Goal: Task Accomplishment & Management: Manage account settings

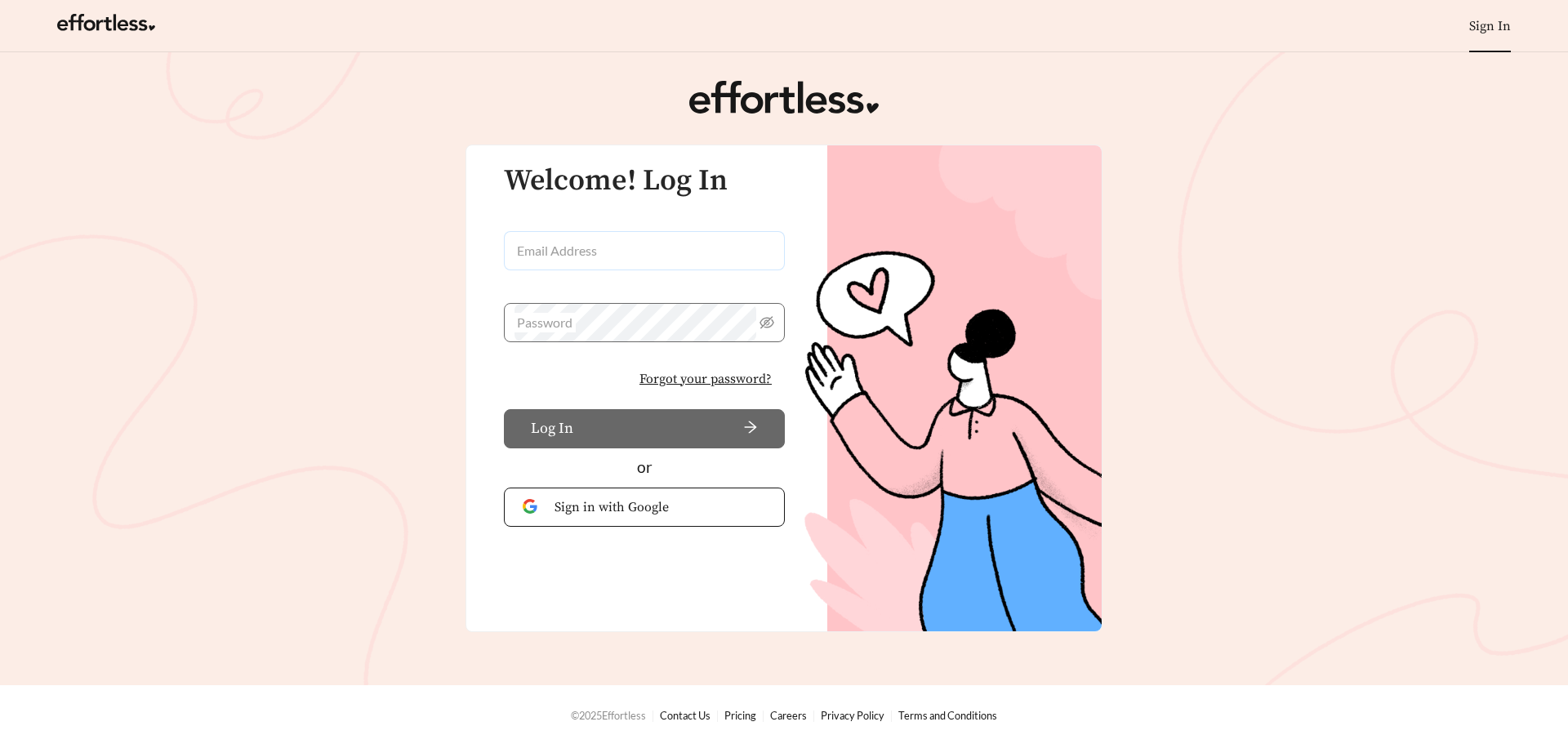
type input "**********"
drag, startPoint x: 628, startPoint y: 415, endPoint x: 622, endPoint y: 423, distance: 10.0
click at [628, 415] on button "Log In" at bounding box center [644, 429] width 281 height 39
click at [579, 419] on span "Log In" at bounding box center [573, 429] width 43 height 22
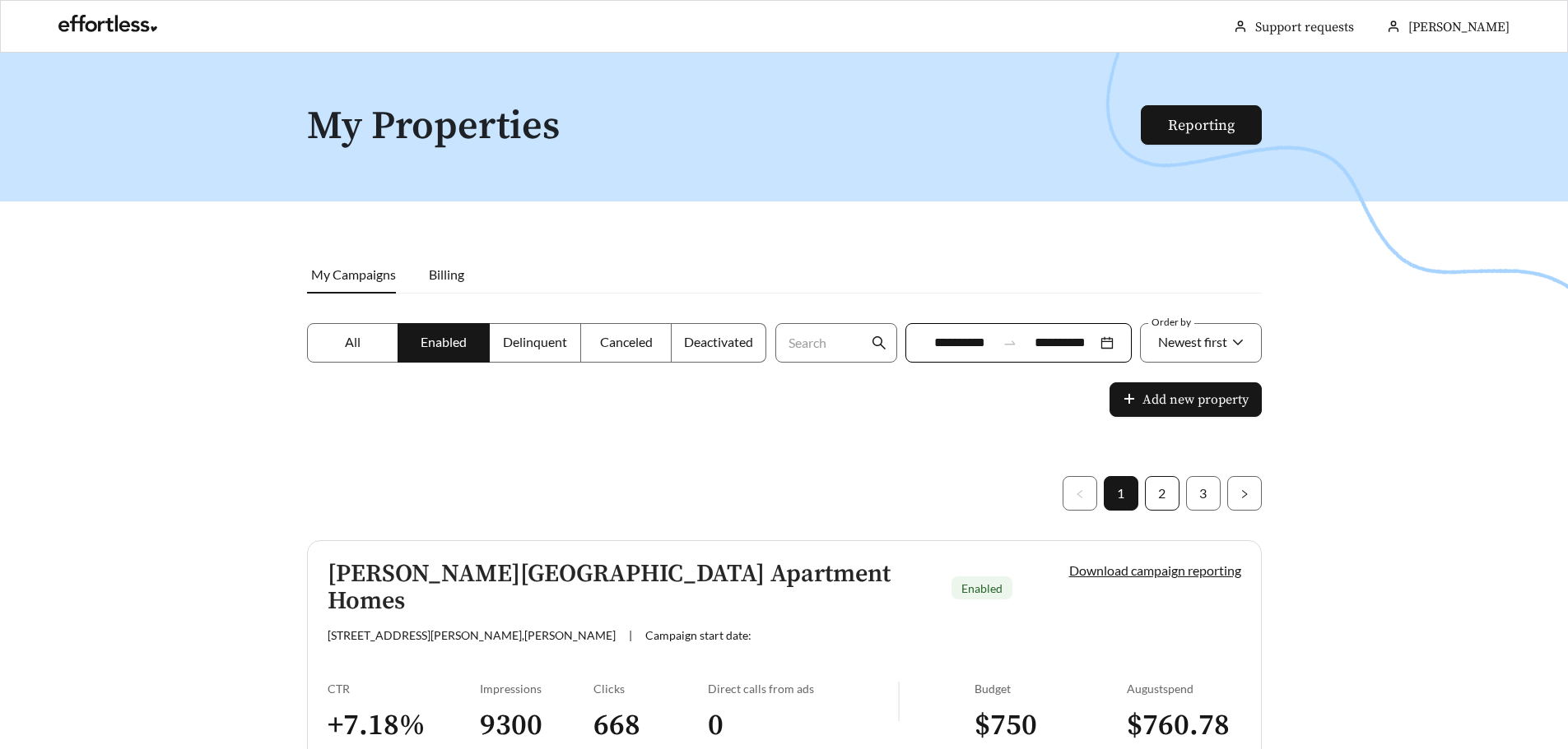
click at [1165, 505] on link "2" at bounding box center [1161, 493] width 33 height 33
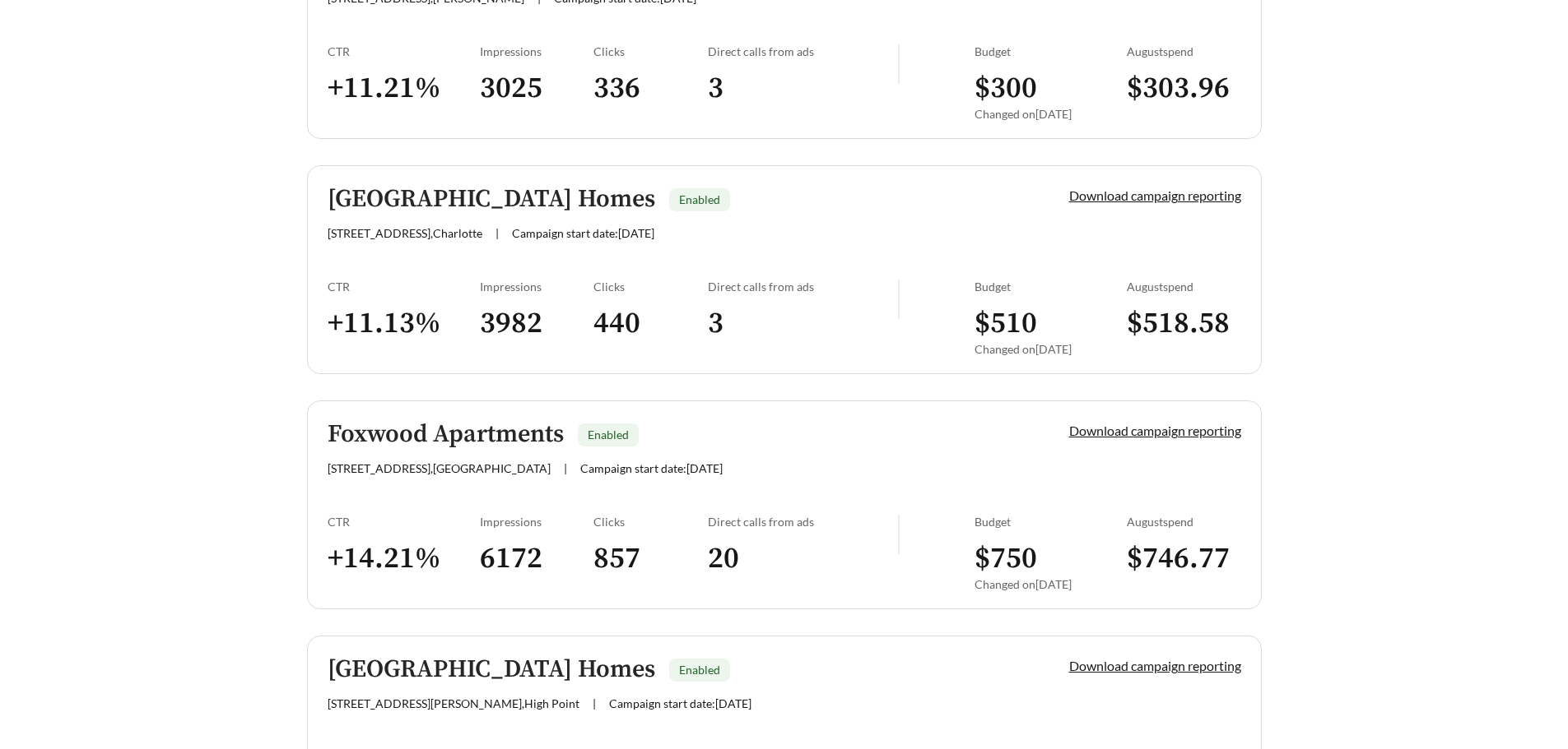
scroll to position [1975, 0]
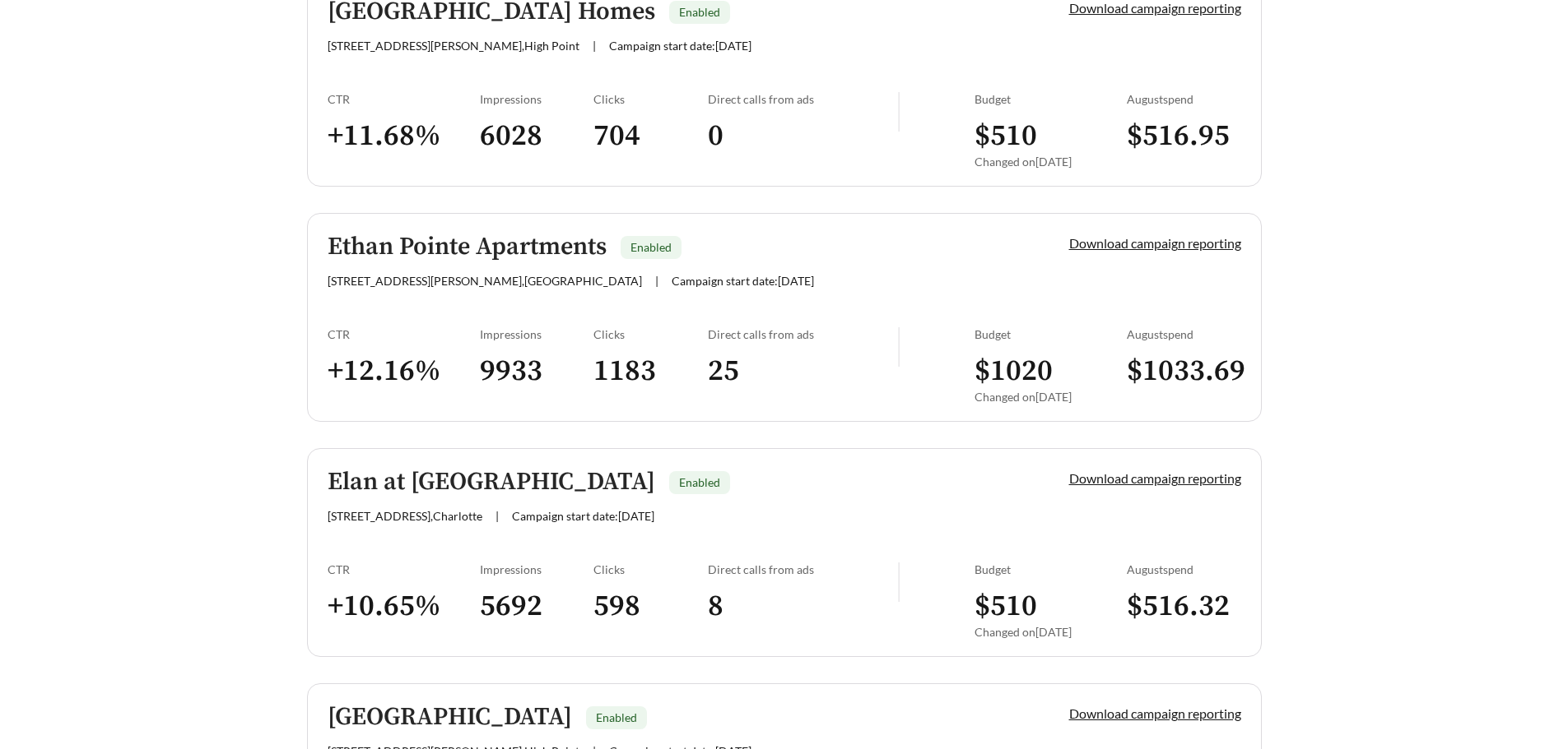
click at [1218, 493] on link "Elan at Mallard Creek Enabled 2305 New England St , Charlotte | Campaign start …" at bounding box center [784, 552] width 954 height 209
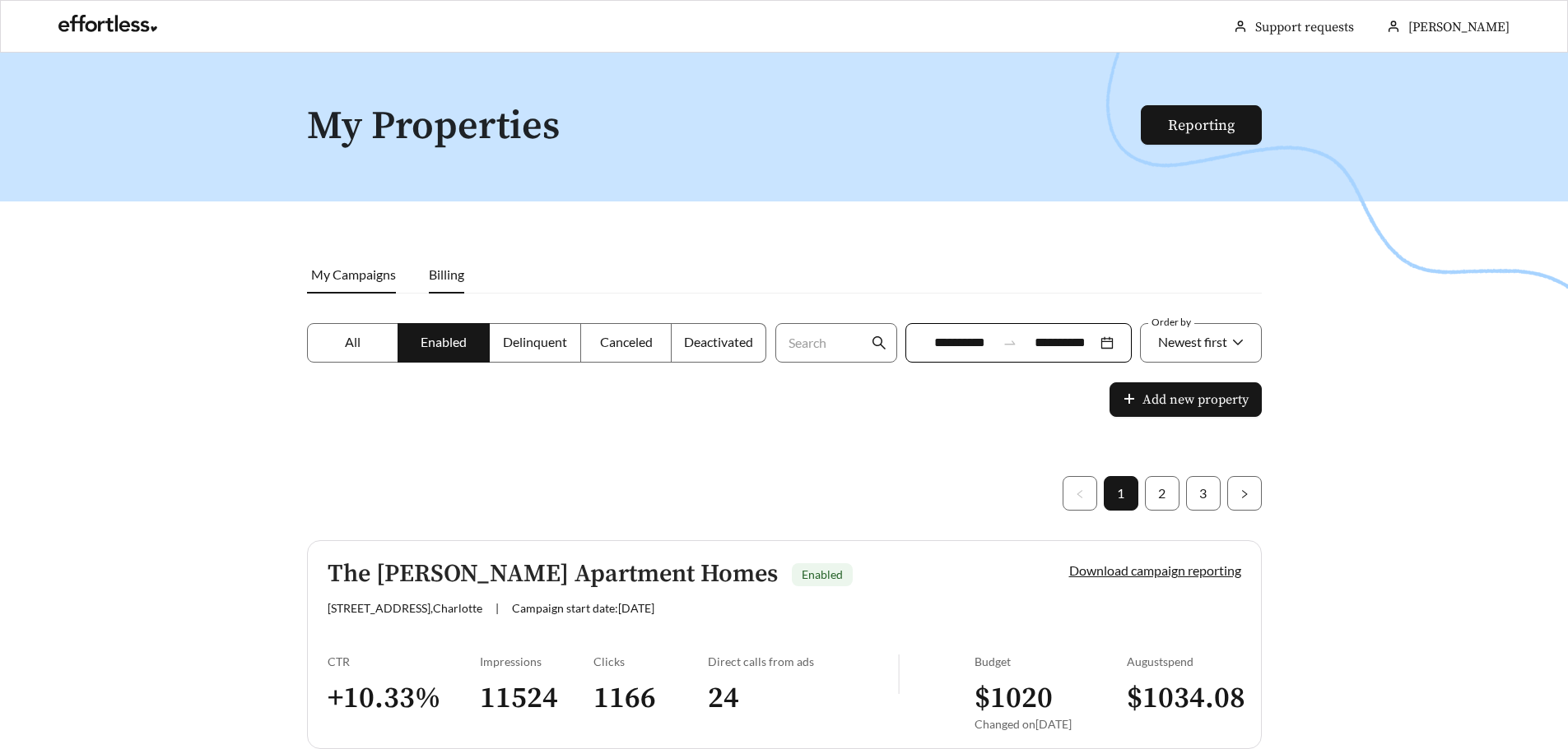
click at [420, 272] on li "Billing" at bounding box center [446, 274] width 68 height 37
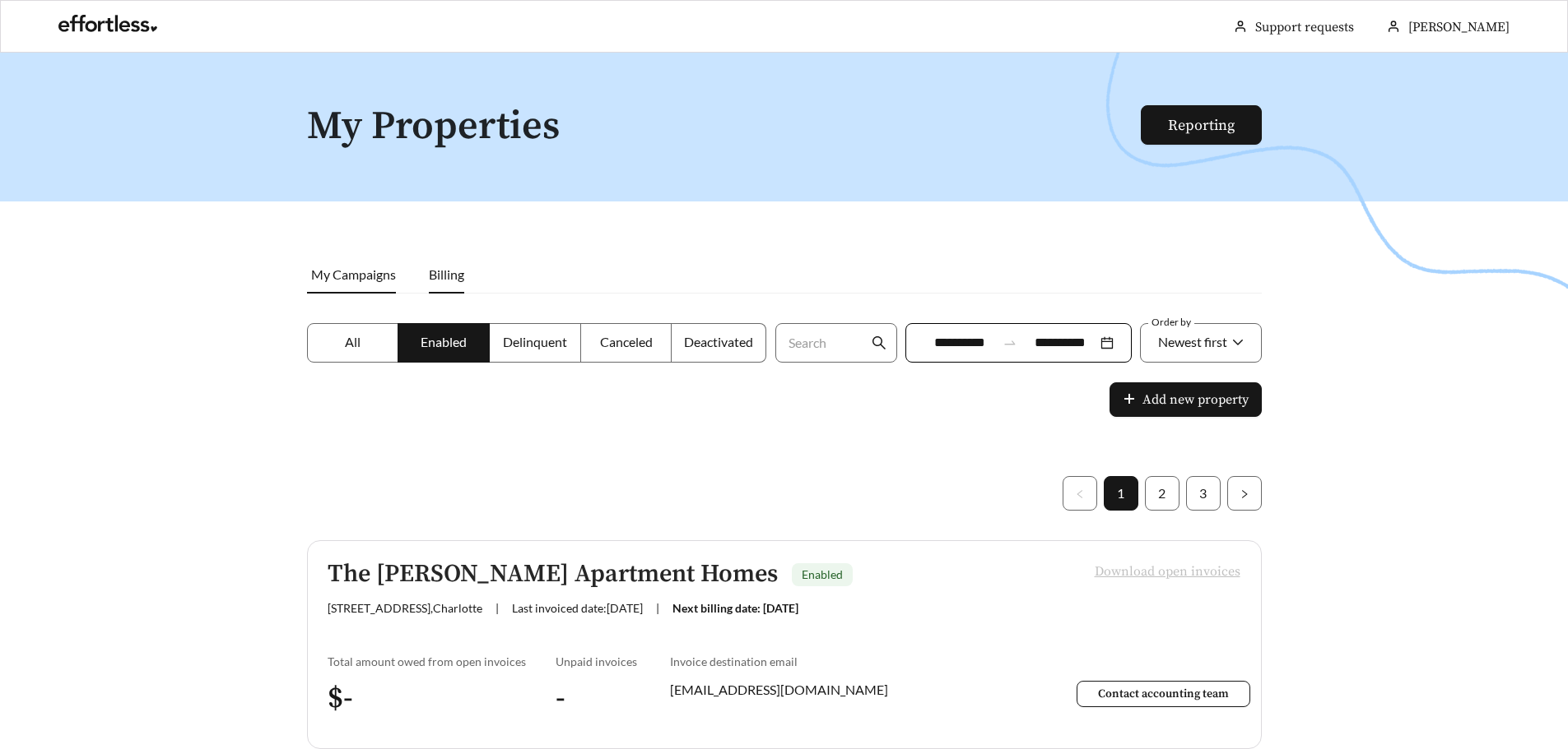
click at [382, 287] on li "My Campaigns" at bounding box center [360, 274] width 105 height 37
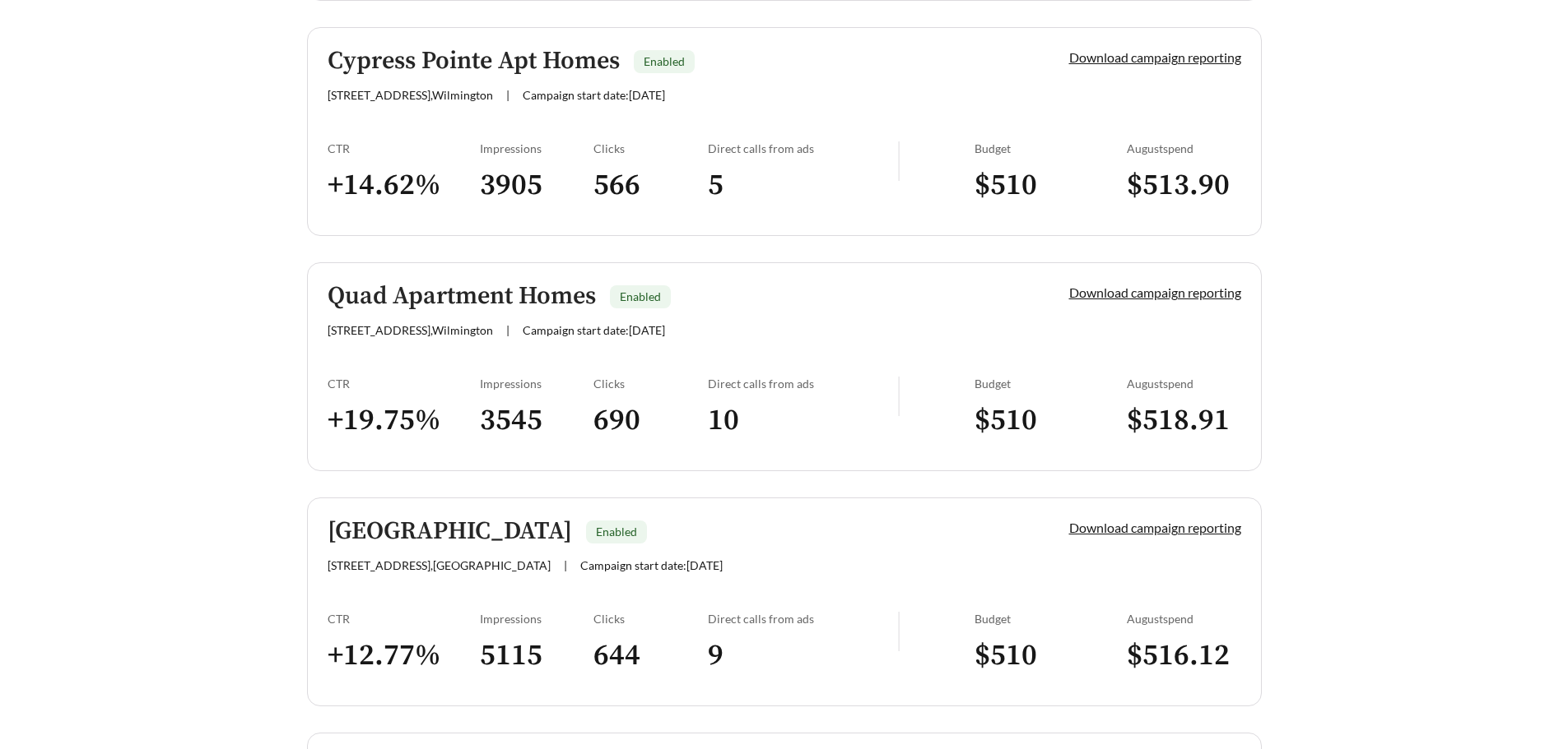
scroll to position [4620, 0]
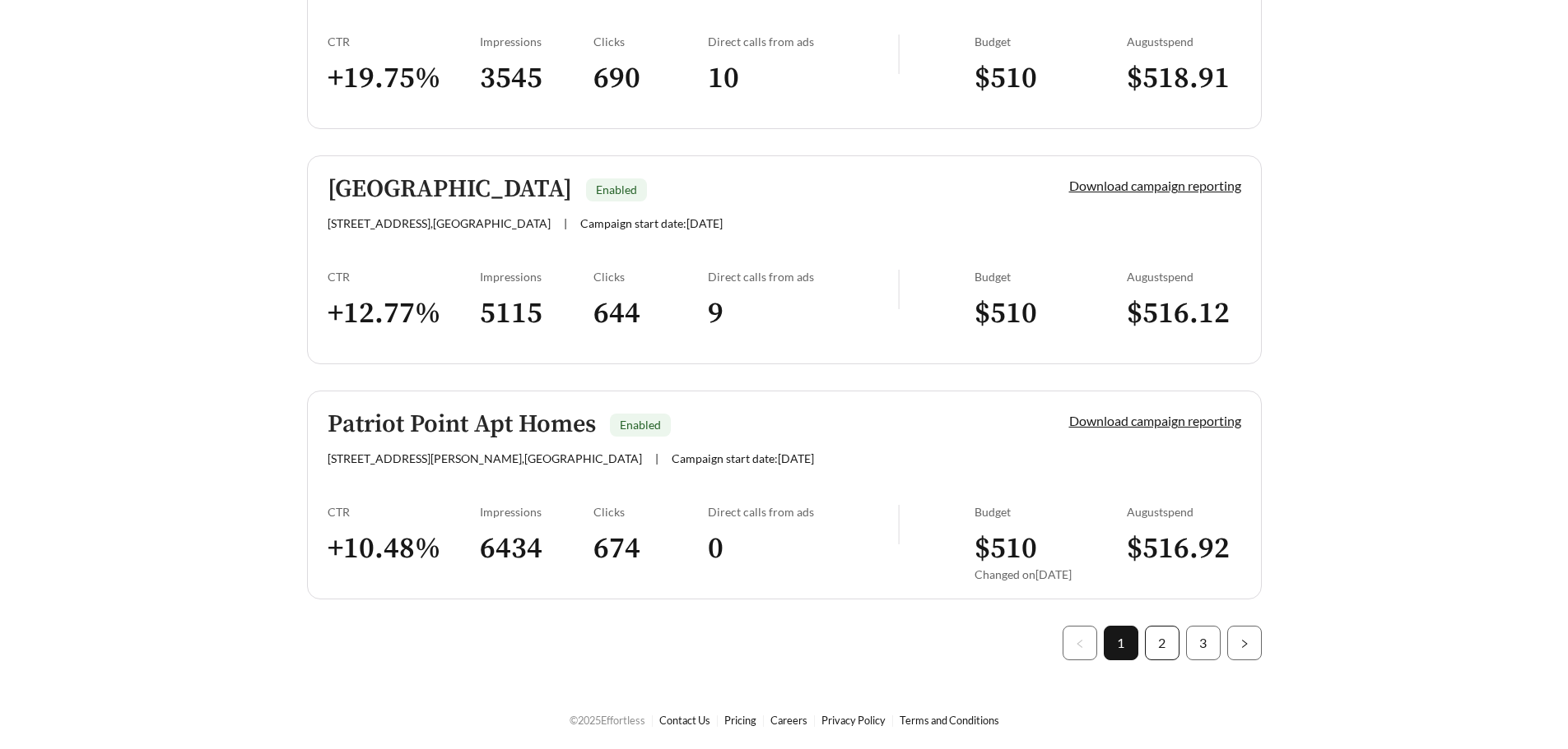
click at [1176, 636] on link "2" at bounding box center [1161, 643] width 33 height 33
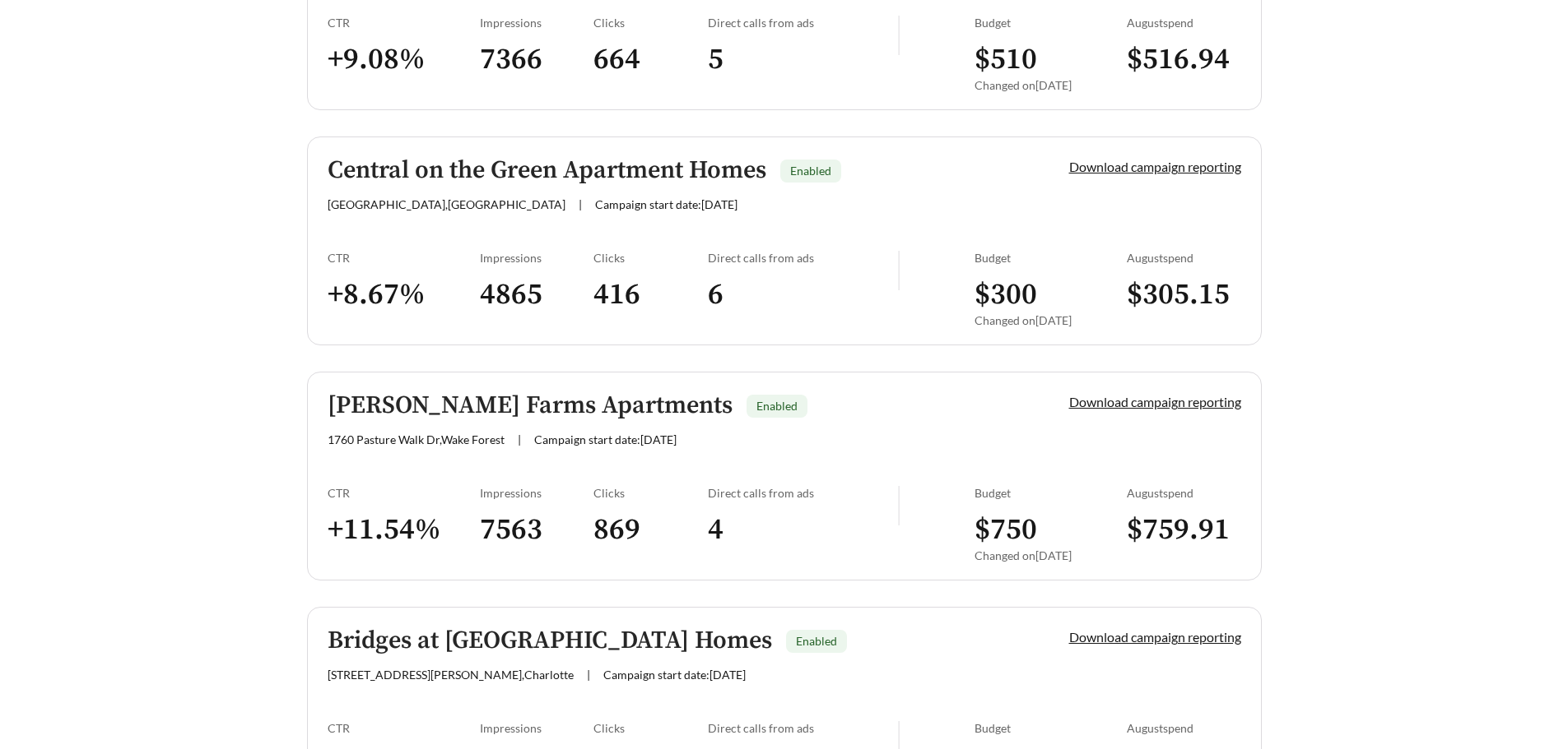
scroll to position [2728, 0]
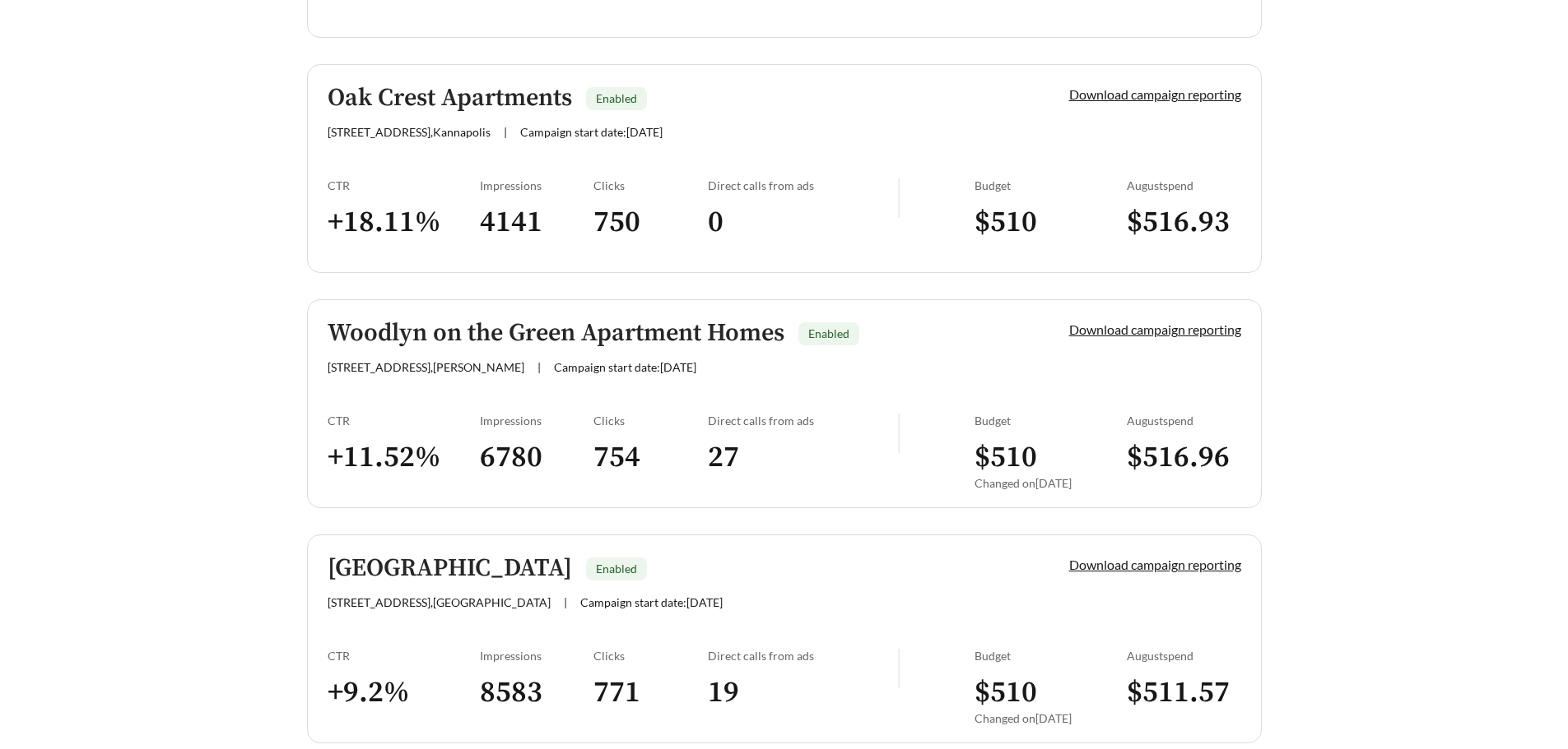
scroll to position [4620, 0]
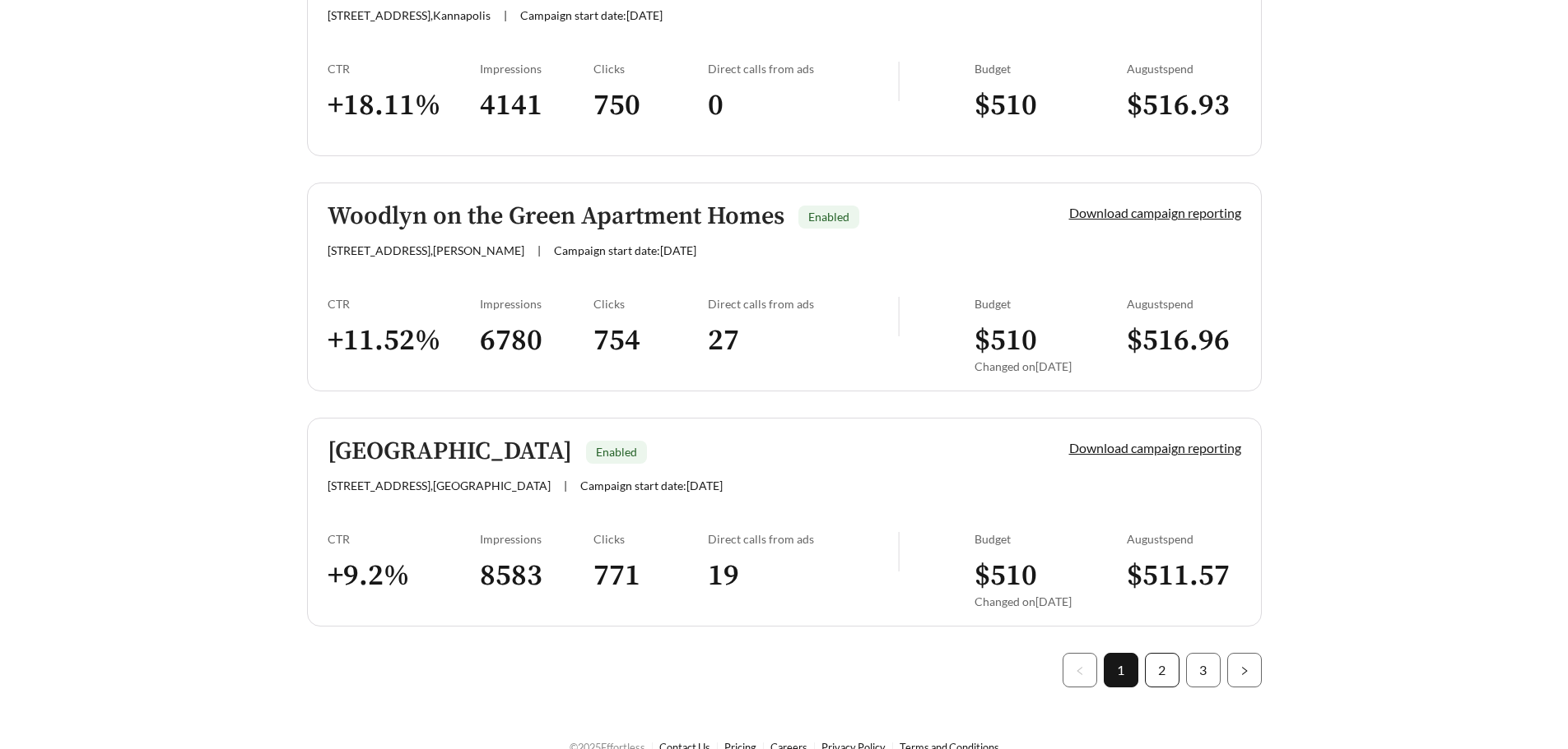
click at [1155, 654] on link "2" at bounding box center [1161, 670] width 33 height 33
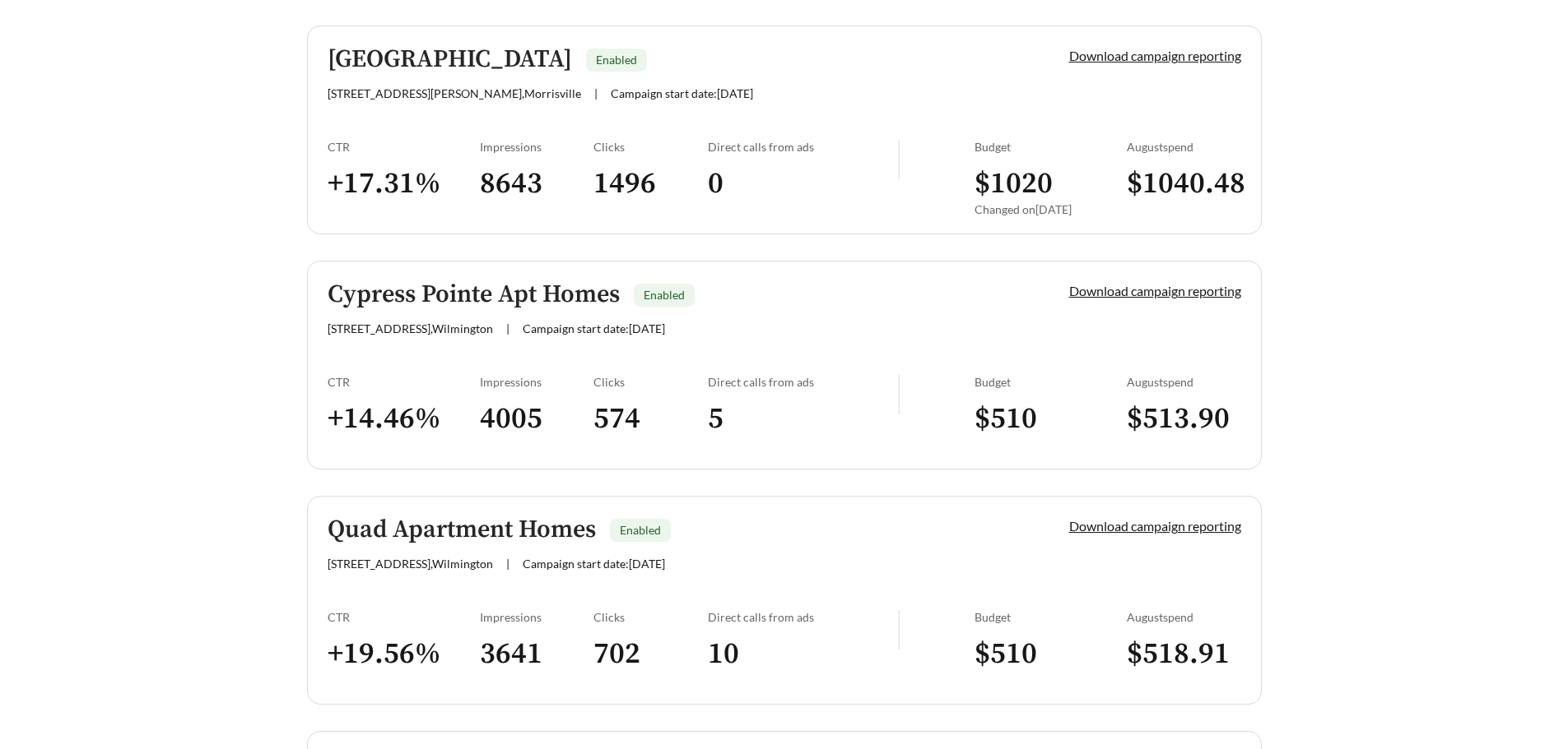
scroll to position [3797, 0]
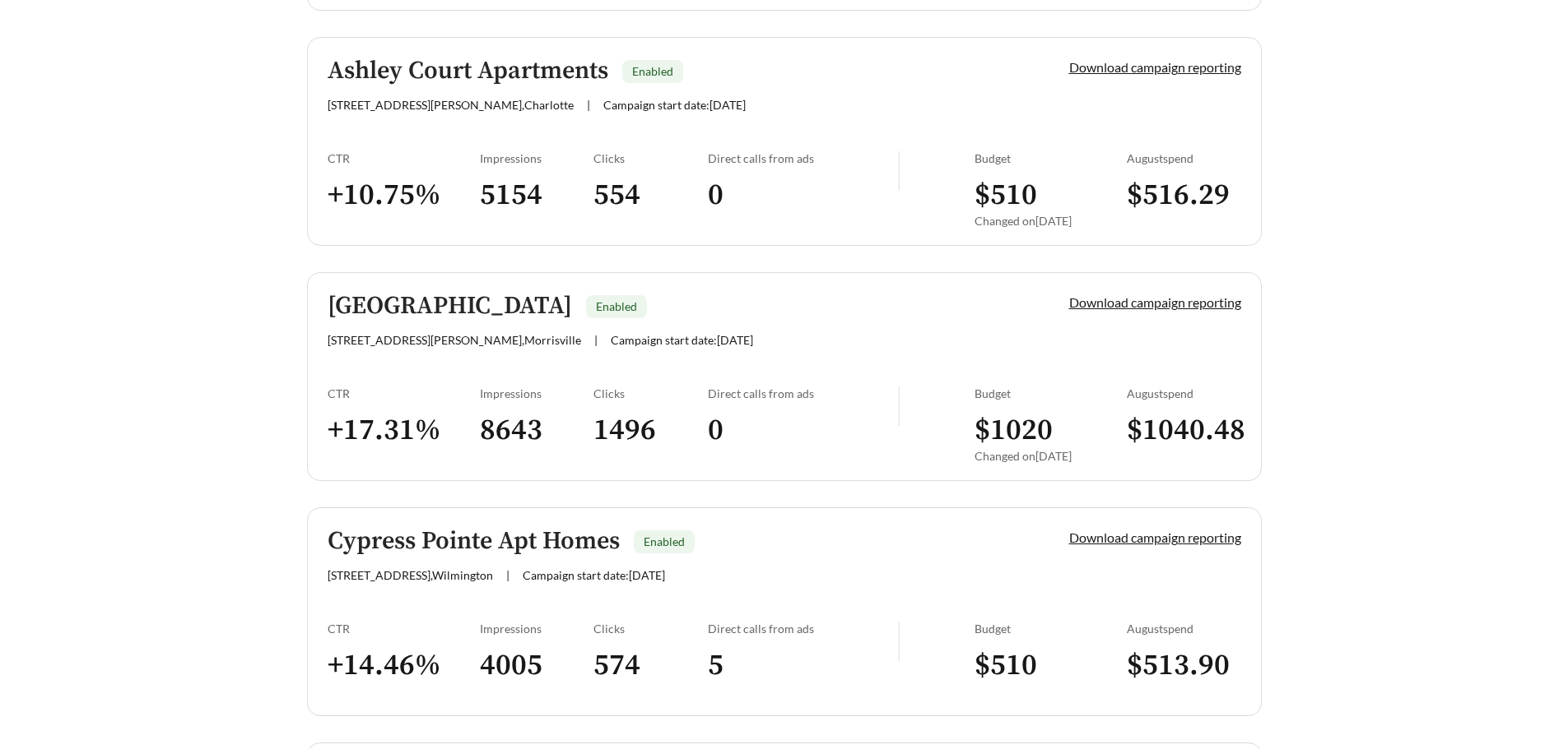
click at [1009, 435] on h3 "$ 1020" at bounding box center [1050, 431] width 153 height 37
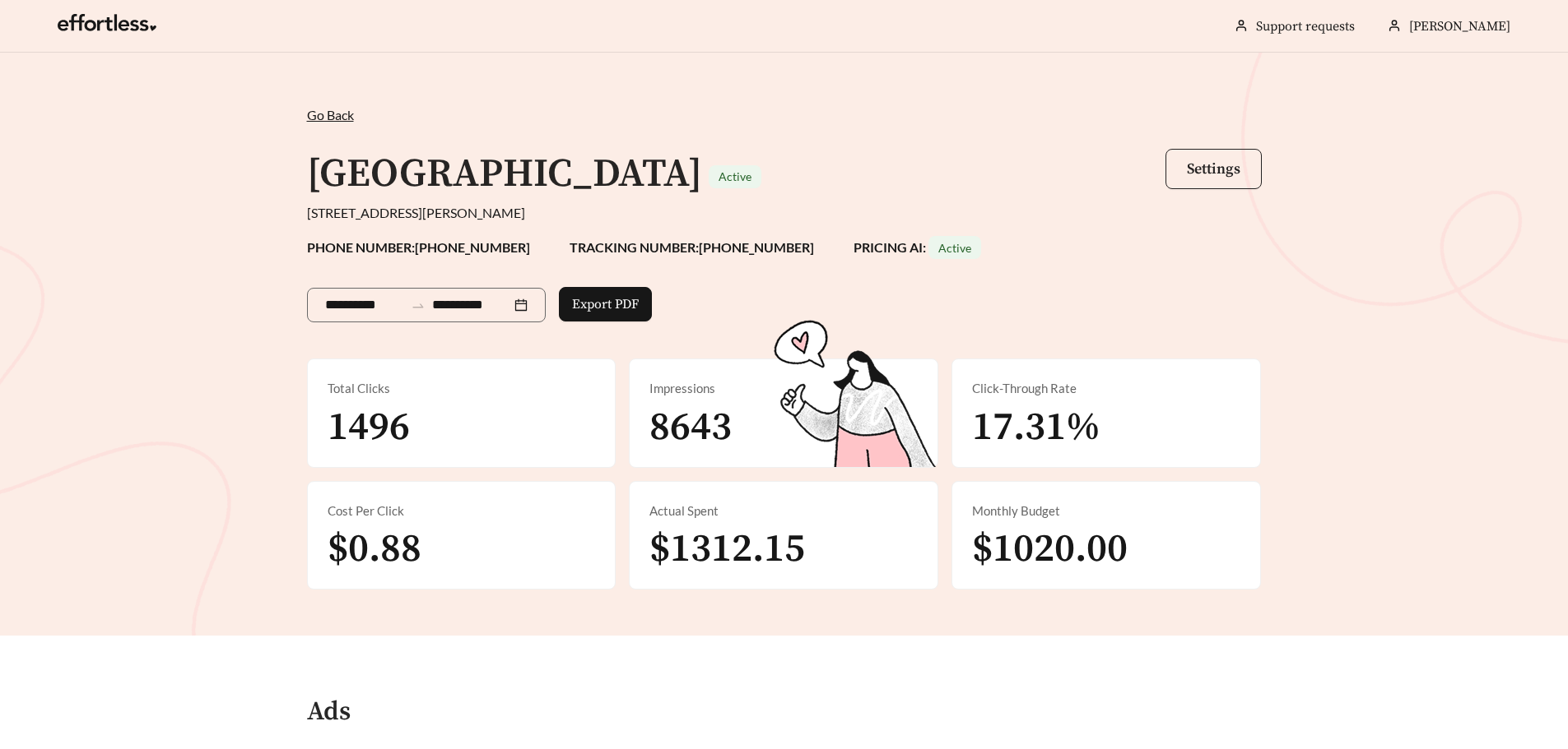
click at [1204, 170] on span "Settings" at bounding box center [1213, 169] width 53 height 19
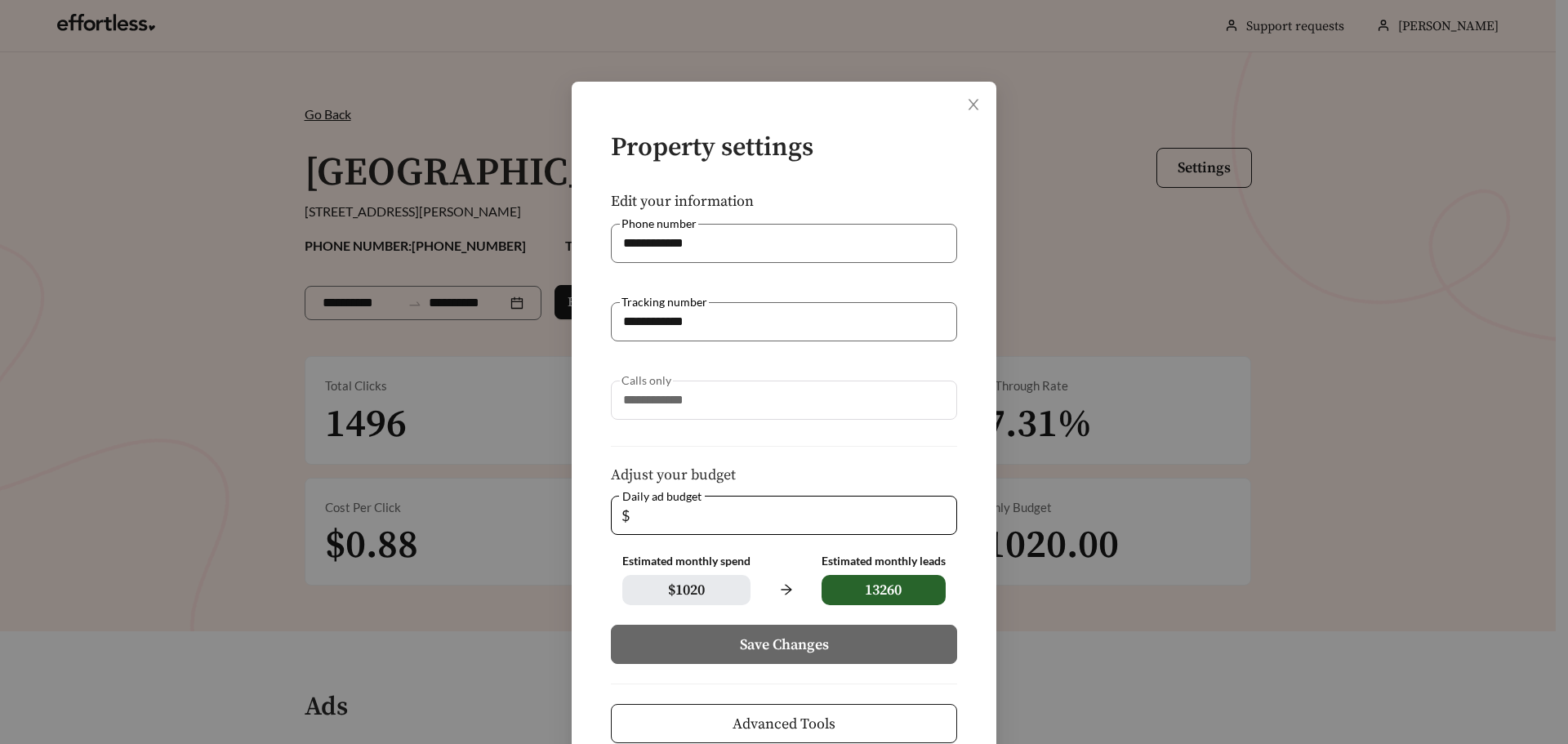
drag, startPoint x: 555, startPoint y: 515, endPoint x: 538, endPoint y: 516, distance: 17.0
click at [538, 516] on div "**********" at bounding box center [784, 372] width 1568 height 744
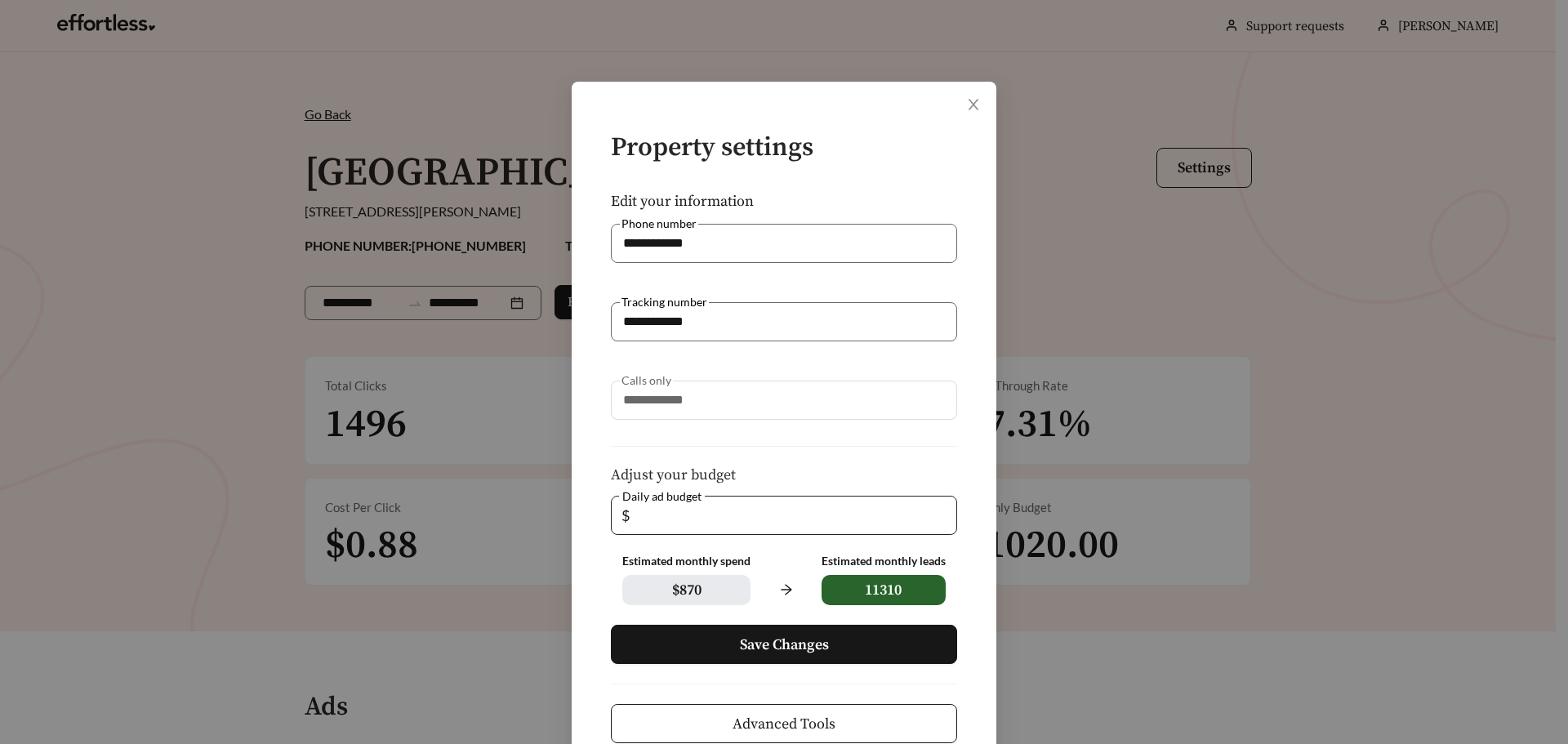
drag, startPoint x: 651, startPoint y: 515, endPoint x: 616, endPoint y: 515, distance: 35.0
click at [616, 515] on span "$ **" at bounding box center [784, 515] width 347 height 39
type input "**"
click at [741, 645] on span "Save Changes" at bounding box center [784, 645] width 89 height 22
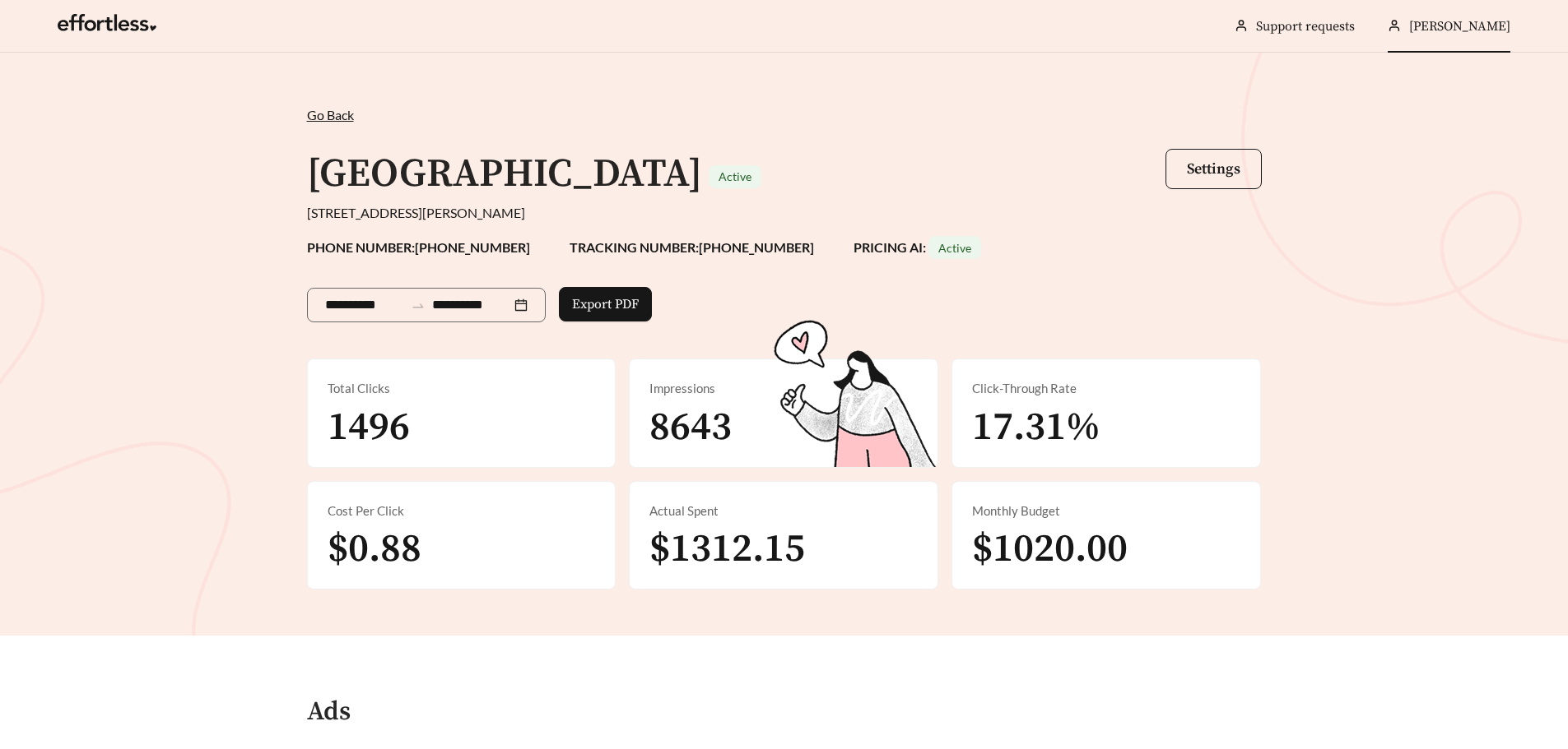
click at [1463, 35] on div "[PERSON_NAME]" at bounding box center [1448, 26] width 123 height 52
click at [1448, 115] on span "Sign Out" at bounding box center [1455, 117] width 50 height 16
